Goal: Transaction & Acquisition: Purchase product/service

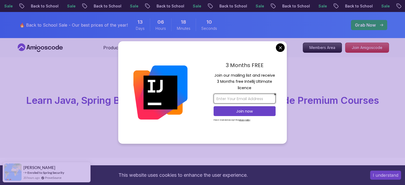
click at [253, 94] on input "email" at bounding box center [245, 99] width 62 height 10
click at [252, 94] on input "email" at bounding box center [245, 99] width 62 height 10
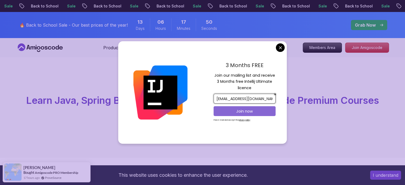
type input "[EMAIL_ADDRESS][DOMAIN_NAME]"
click at [244, 109] on p "Join now" at bounding box center [245, 111] width 50 height 5
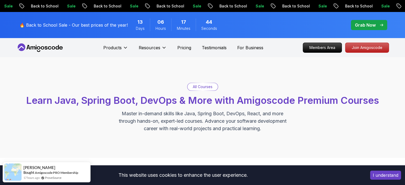
click at [182, 46] on p "Pricing" at bounding box center [184, 47] width 14 height 6
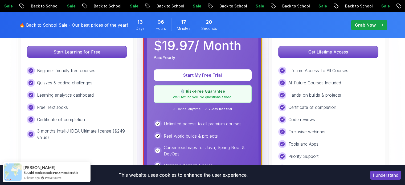
scroll to position [160, 0]
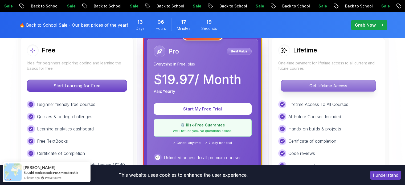
click at [319, 84] on p "Get Lifetime Access" at bounding box center [328, 85] width 95 height 11
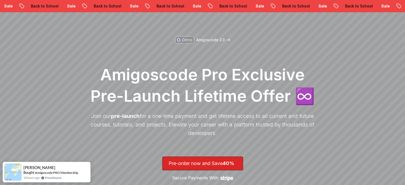
scroll to position [27, 0]
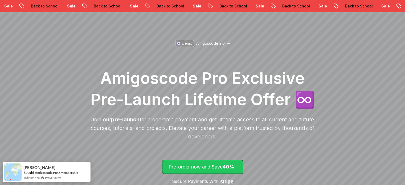
click at [185, 169] on p "Pre-order now and Save 40%" at bounding box center [203, 166] width 68 height 7
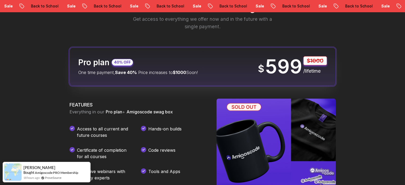
scroll to position [813, 0]
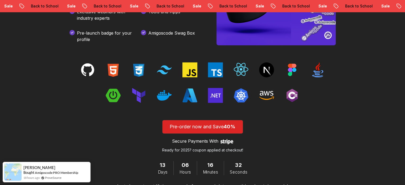
click at [377, 106] on div "Become a lifetime member of Amigoscode Get access to everything we offer now an…" at bounding box center [202, 16] width 405 height 405
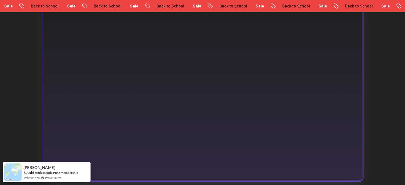
scroll to position [360, 0]
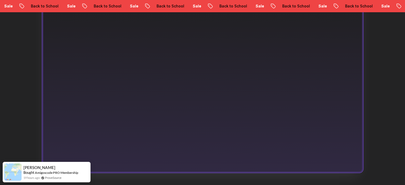
click at [378, 108] on div "Discover the vision behind Amigoscode 2.0 The coding platform made for develope…" at bounding box center [202, 96] width 405 height 341
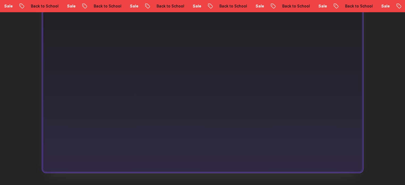
scroll to position [201, 0]
